Goal: Task Accomplishment & Management: Use online tool/utility

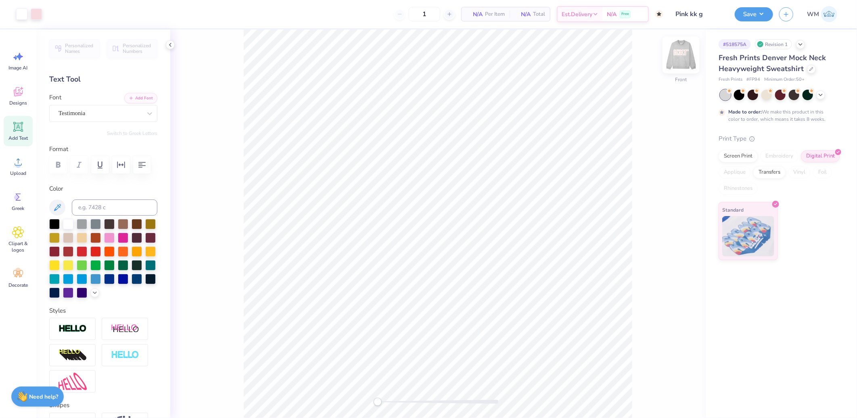
click at [679, 61] on img at bounding box center [681, 55] width 32 height 32
click at [18, 164] on circle at bounding box center [18, 165] width 6 height 6
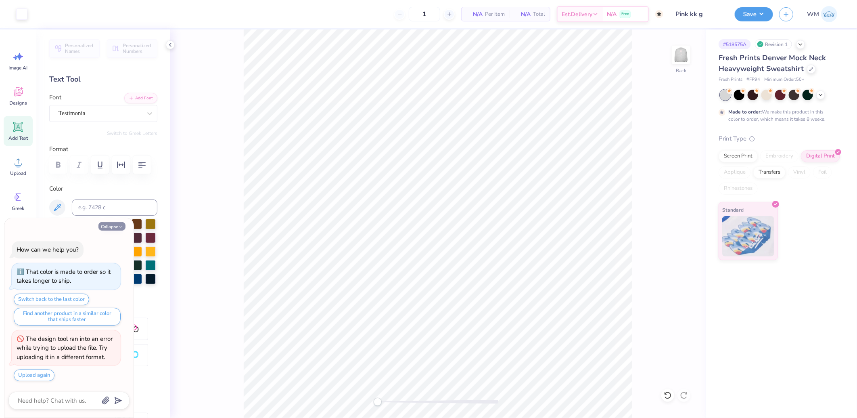
click at [116, 224] on button "Collapse" at bounding box center [112, 226] width 27 height 8
type textarea "x"
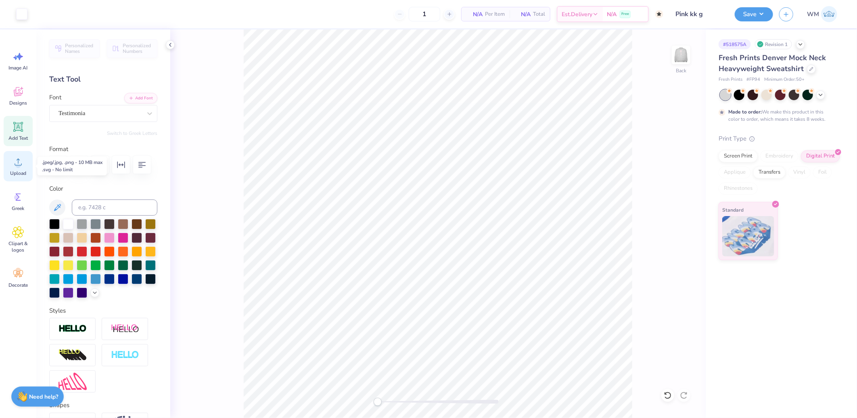
click at [23, 164] on icon at bounding box center [18, 162] width 12 height 12
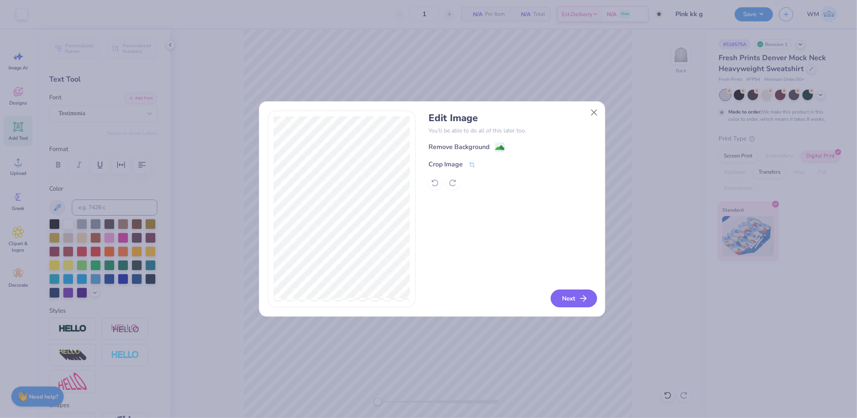
click at [583, 294] on icon "button" at bounding box center [584, 298] width 10 height 10
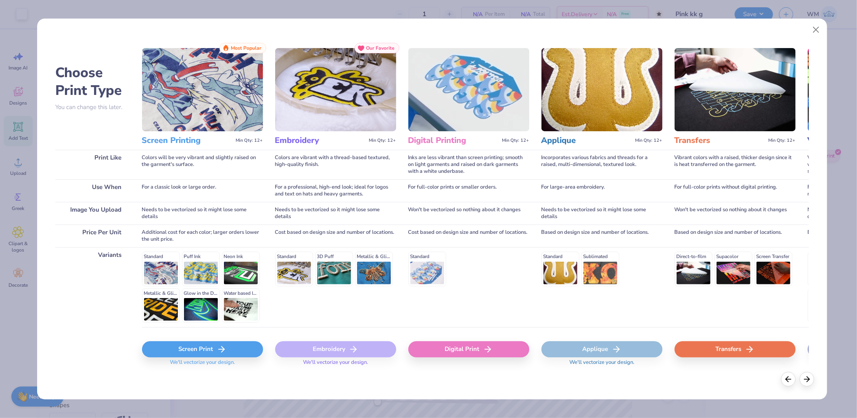
click at [474, 352] on div "Digital Print" at bounding box center [469, 349] width 121 height 16
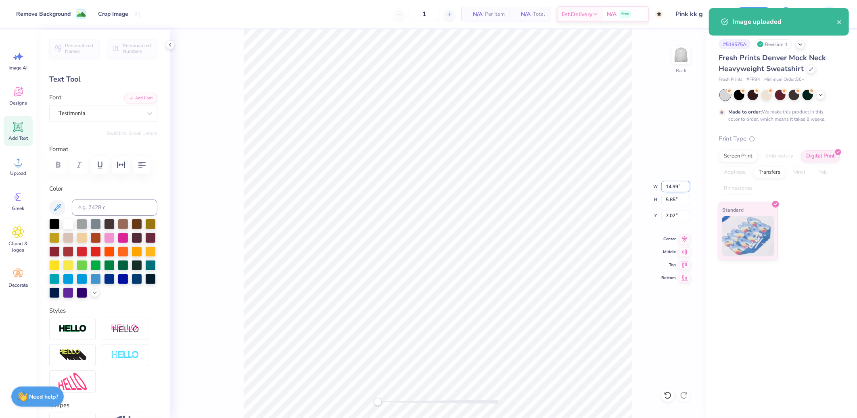
click at [677, 186] on input "14.99" at bounding box center [676, 186] width 29 height 11
type input "15.00"
type input "5.86"
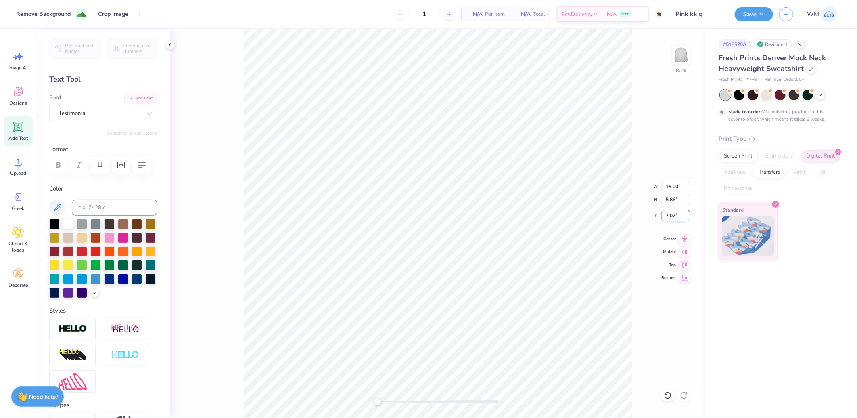
click at [676, 215] on input "7.07" at bounding box center [676, 215] width 29 height 11
type input "3"
click at [681, 238] on icon at bounding box center [684, 238] width 11 height 10
click at [680, 57] on img at bounding box center [681, 55] width 32 height 32
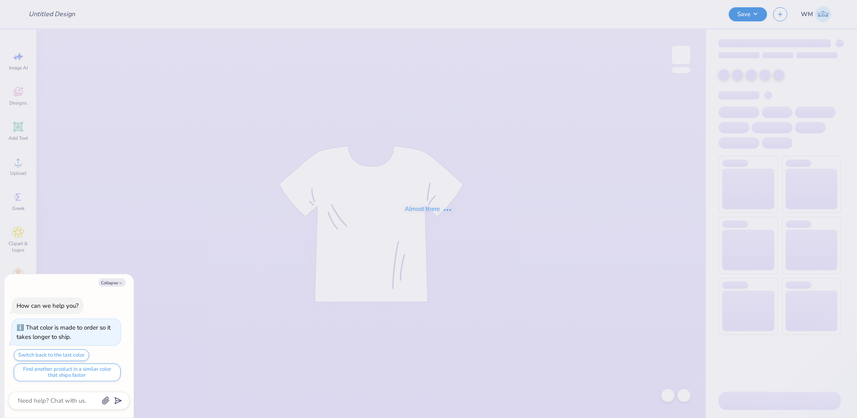
type textarea "x"
type input "Pink kk g"
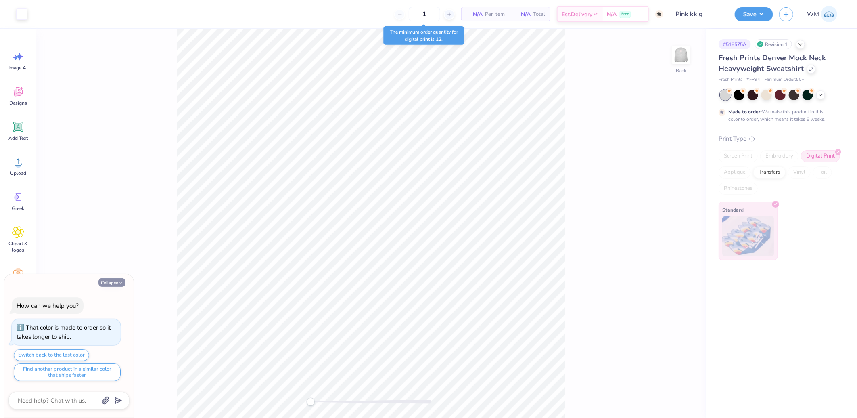
click at [118, 282] on icon "button" at bounding box center [120, 283] width 5 height 5
type textarea "x"
